Goal: Information Seeking & Learning: Learn about a topic

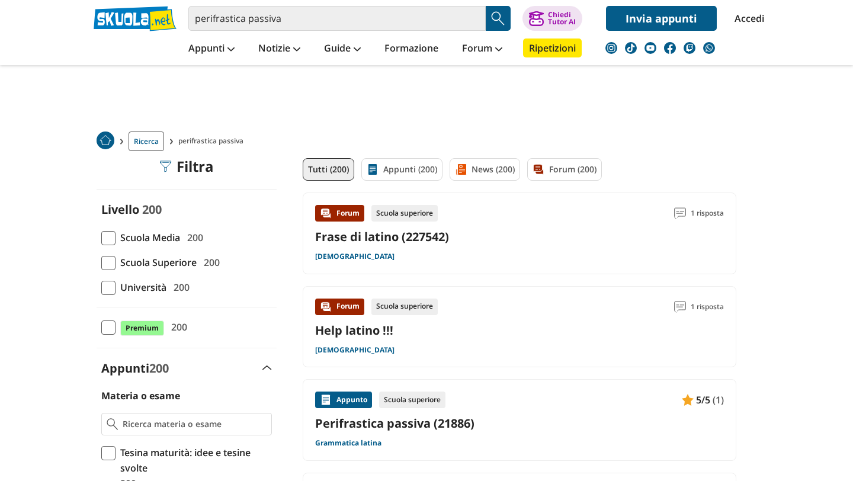
click at [730, 380] on div "Appunto Scuola superiore 5/5 (1) Perifrastica passiva (21886) Grammatica latina" at bounding box center [520, 420] width 434 height 82
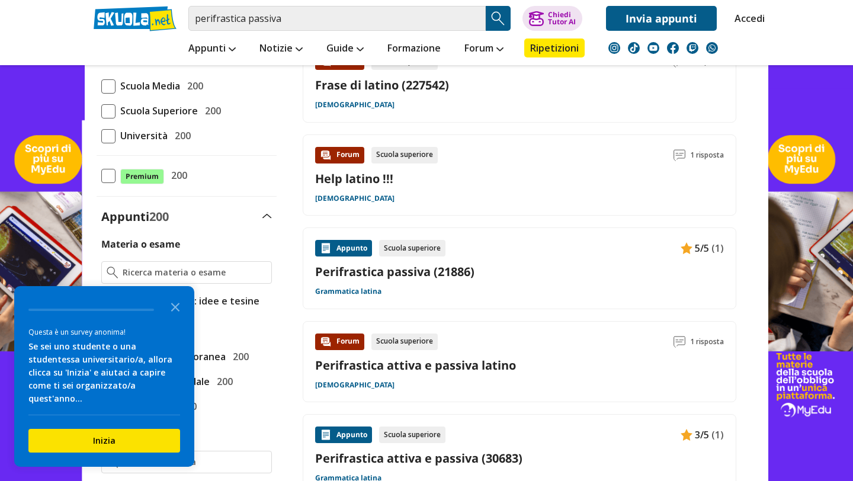
scroll to position [153, 0]
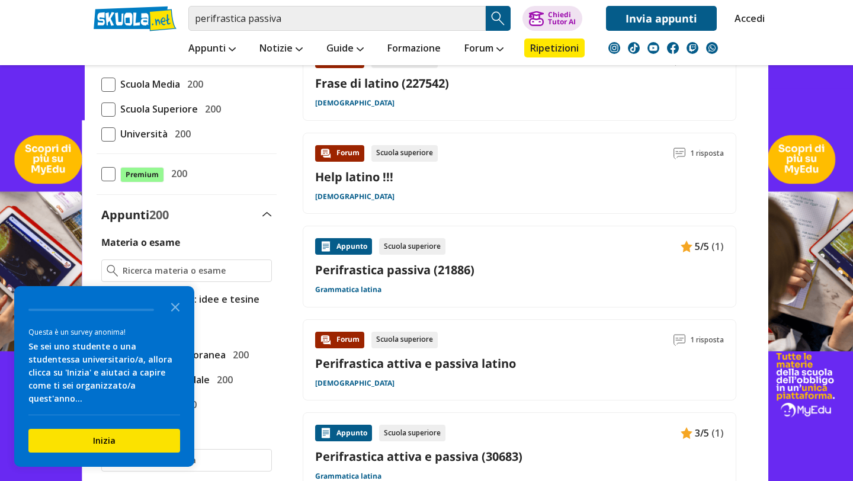
click at [443, 293] on div "Appunto Scuola superiore 5/5 (1) Perifrastica passiva (21886) Grammatica latina" at bounding box center [519, 266] width 409 height 57
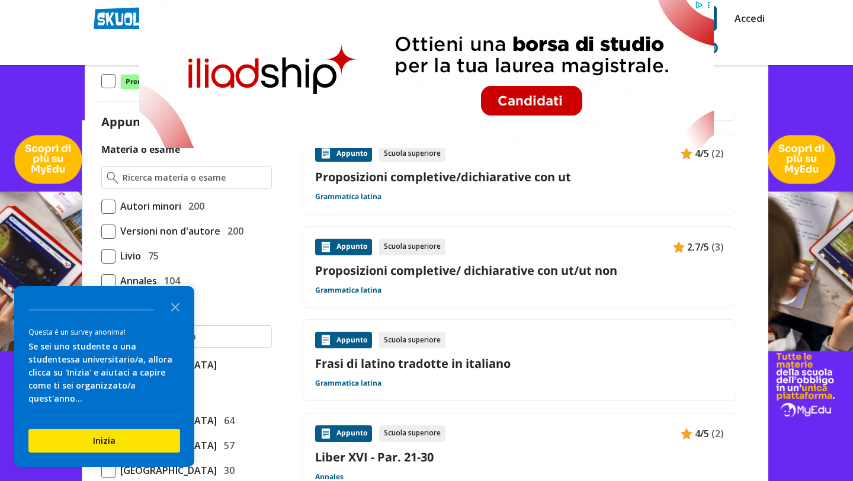
scroll to position [248, 0]
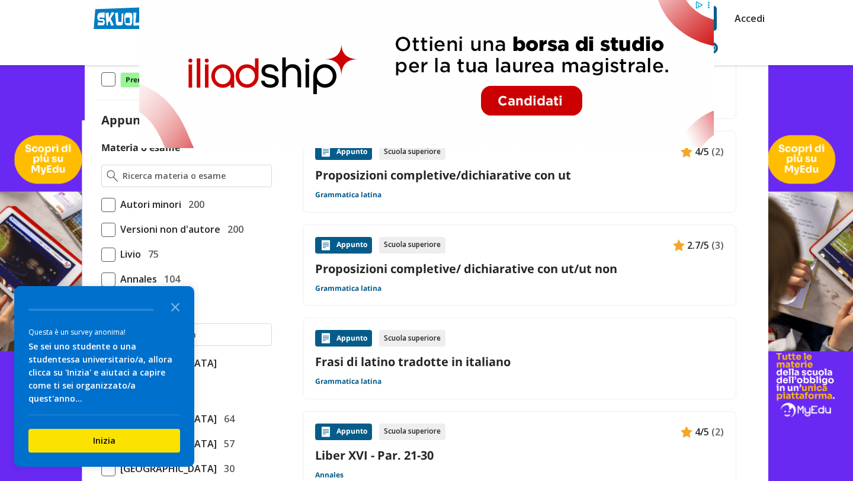
click at [637, 195] on div "Appunto Scuola superiore 4/5 (2) Proposizioni completive/dichiarative con ut Gr…" at bounding box center [519, 171] width 409 height 57
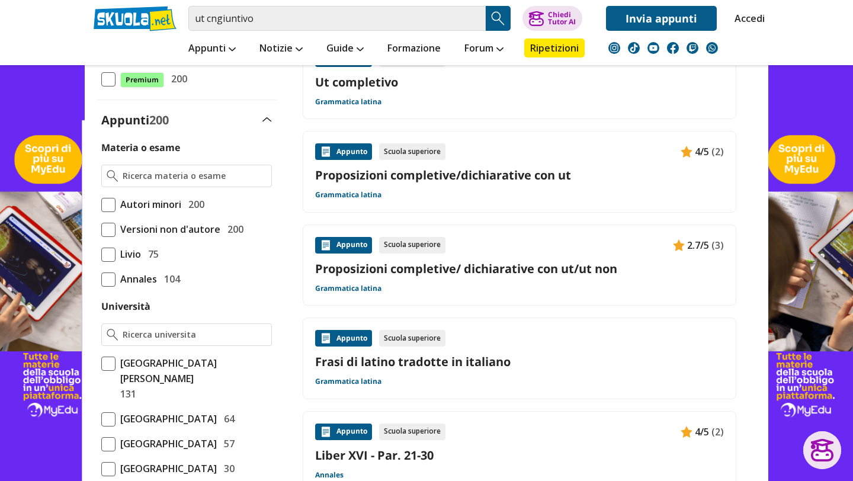
click at [361, 5] on div "ut cngiuntivo Trova un tutor esperto su questo argomento Chiedi Tutor AI Accedi" at bounding box center [427, 15] width 684 height 31
click at [321, 23] on input "ut cngiuntivo" at bounding box center [336, 18] width 297 height 25
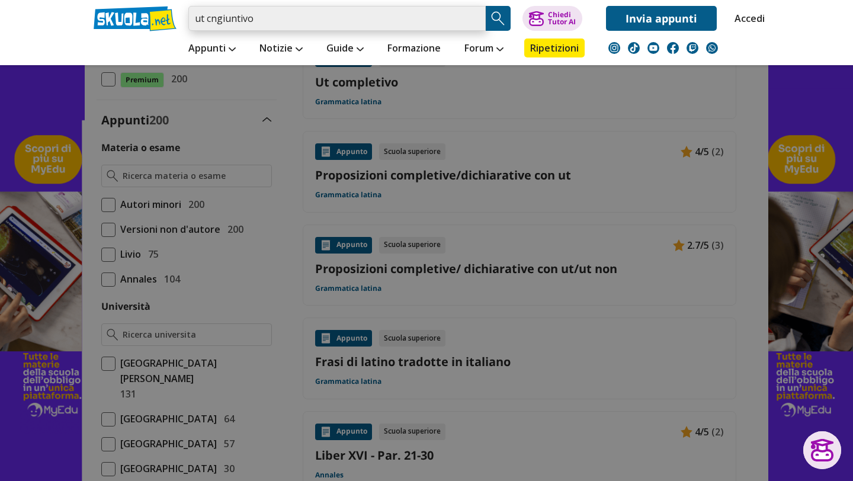
click at [474, 23] on input "ut cngiuntivo" at bounding box center [336, 18] width 297 height 25
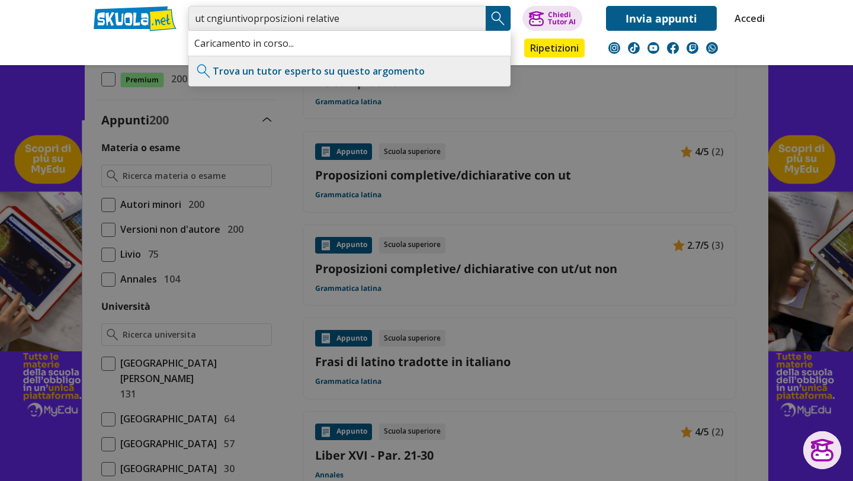
type input "ut cngiuntivoprposizioni relative"
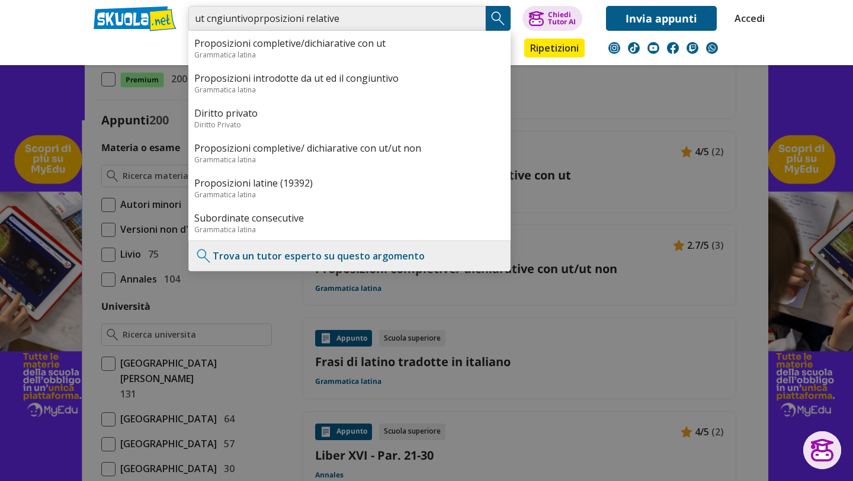
drag, startPoint x: 335, startPoint y: 18, endPoint x: 194, endPoint y: 24, distance: 141.7
click at [194, 24] on input "ut cngiuntivoprposizioni relative" at bounding box center [336, 18] width 297 height 25
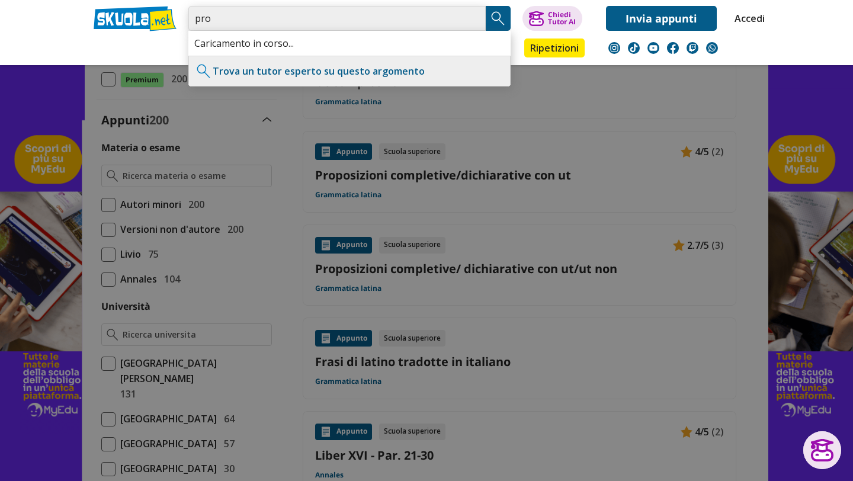
type input "pro"
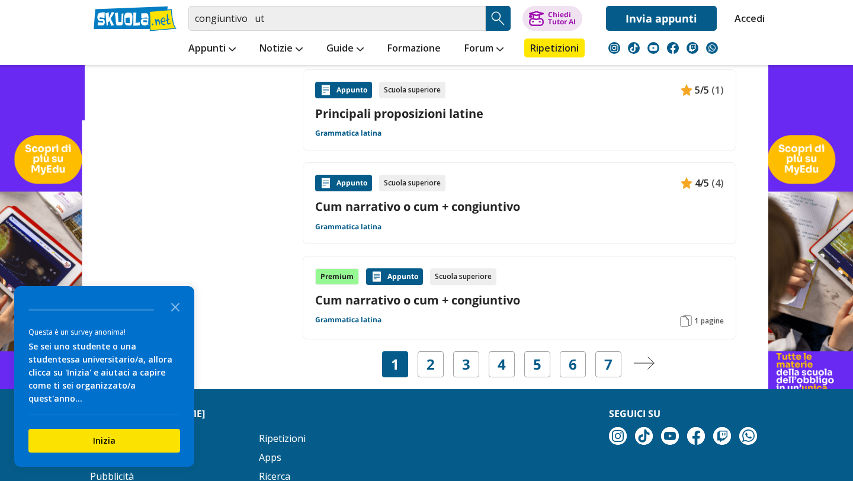
scroll to position [1860, 0]
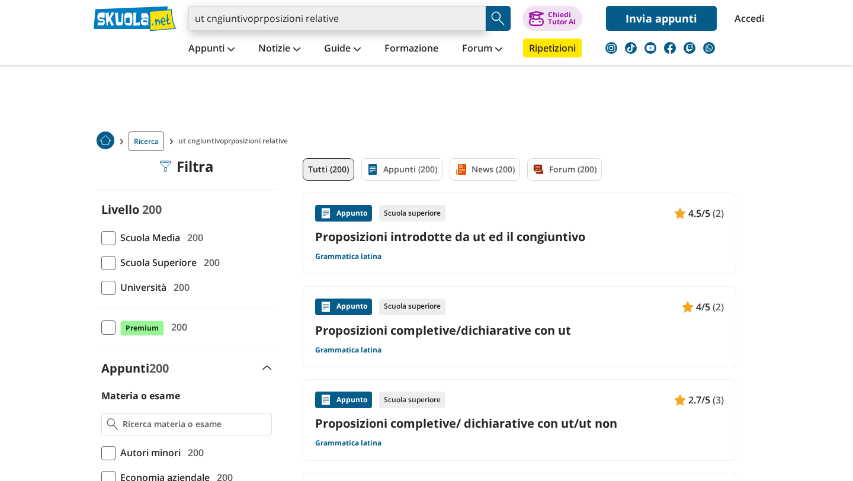
click at [476, 21] on input "ut cngiuntivoprposizioni relative" at bounding box center [336, 18] width 297 height 25
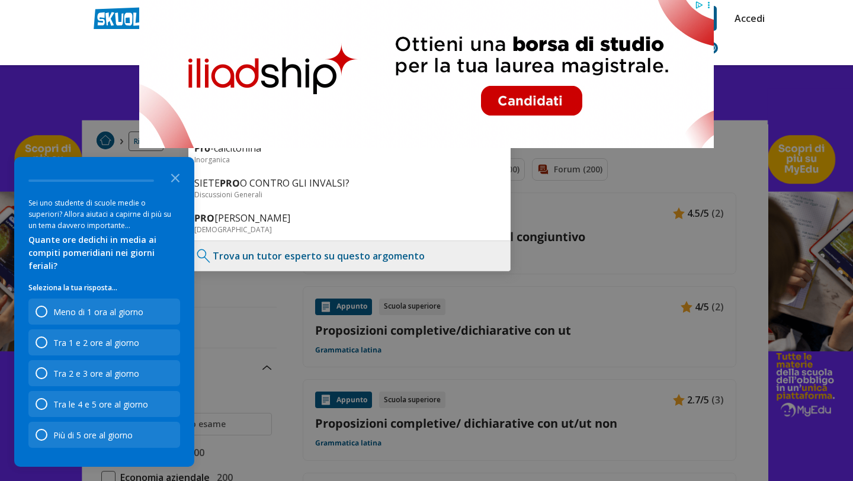
type input "pro"
click at [749, 30] on link "Accedi" at bounding box center [747, 18] width 25 height 25
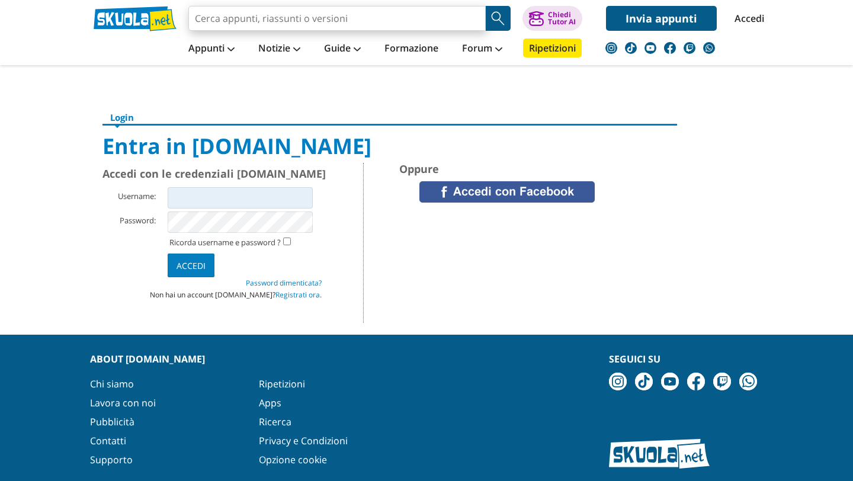
click at [411, 28] on input "search" at bounding box center [336, 18] width 297 height 25
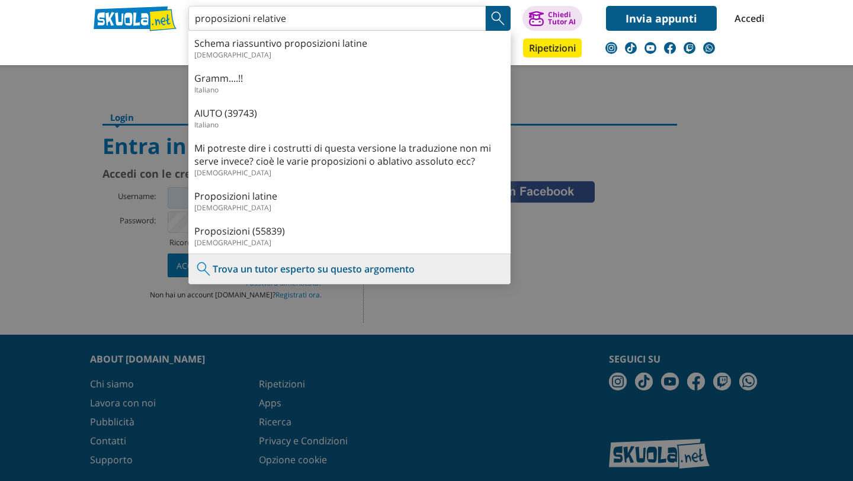
type input "proposizioni relative"
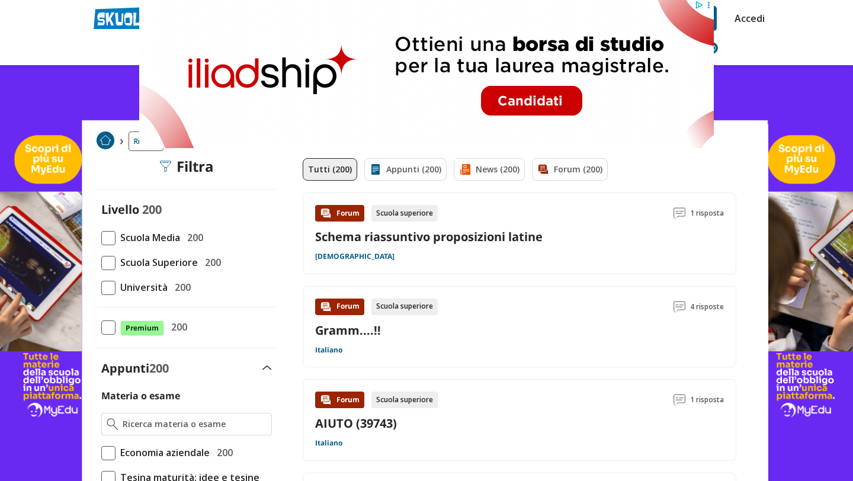
click at [586, 244] on div "Schema riassuntivo proposizioni latine" at bounding box center [519, 237] width 409 height 16
